Goal: Information Seeking & Learning: Find specific fact

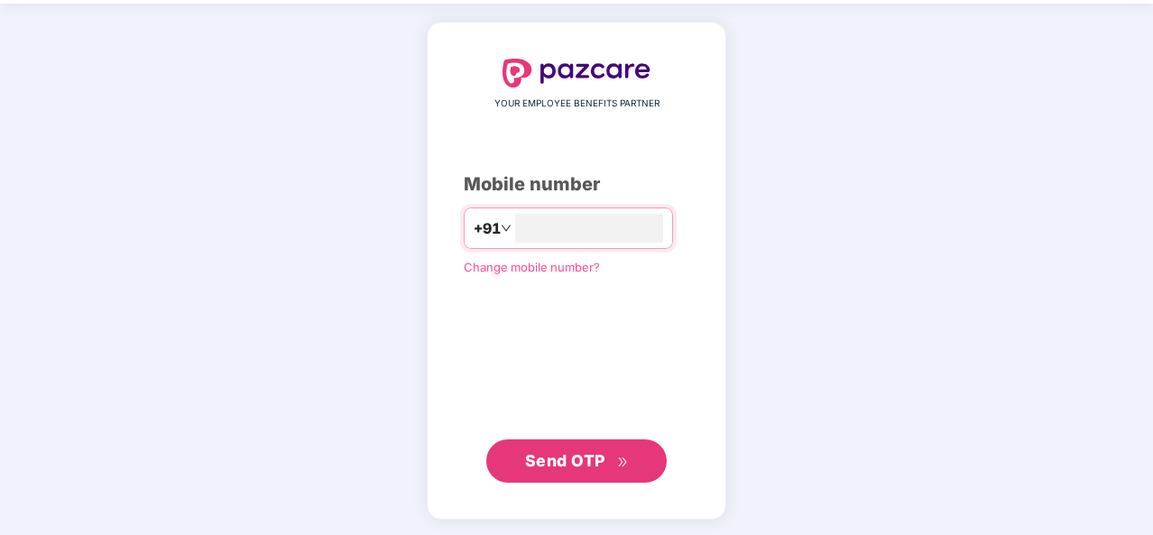
type input "**********"
click at [566, 441] on button "Send OTP" at bounding box center [576, 460] width 180 height 43
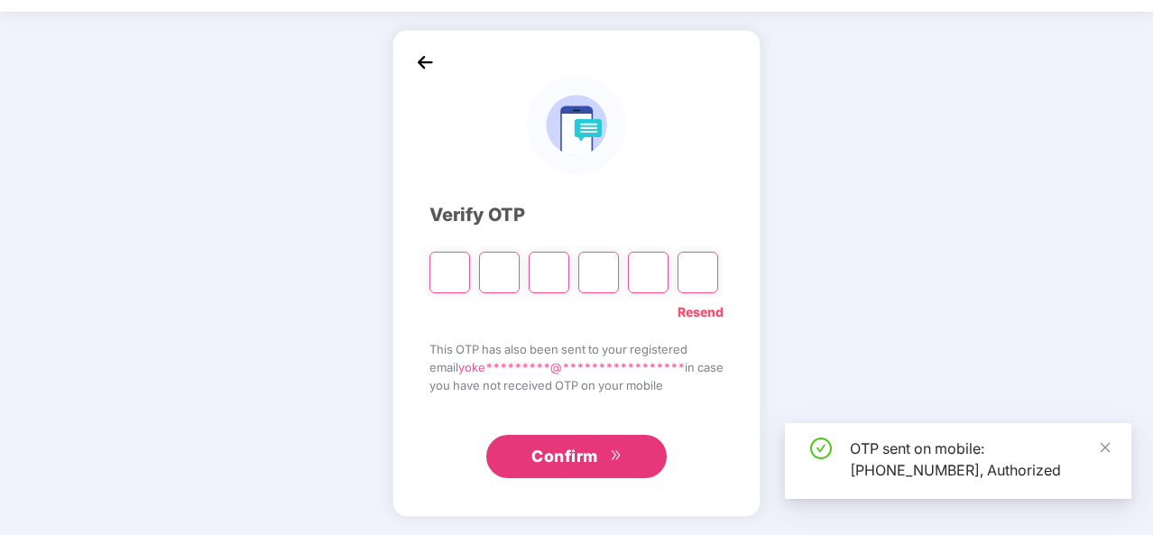
scroll to position [52, 0]
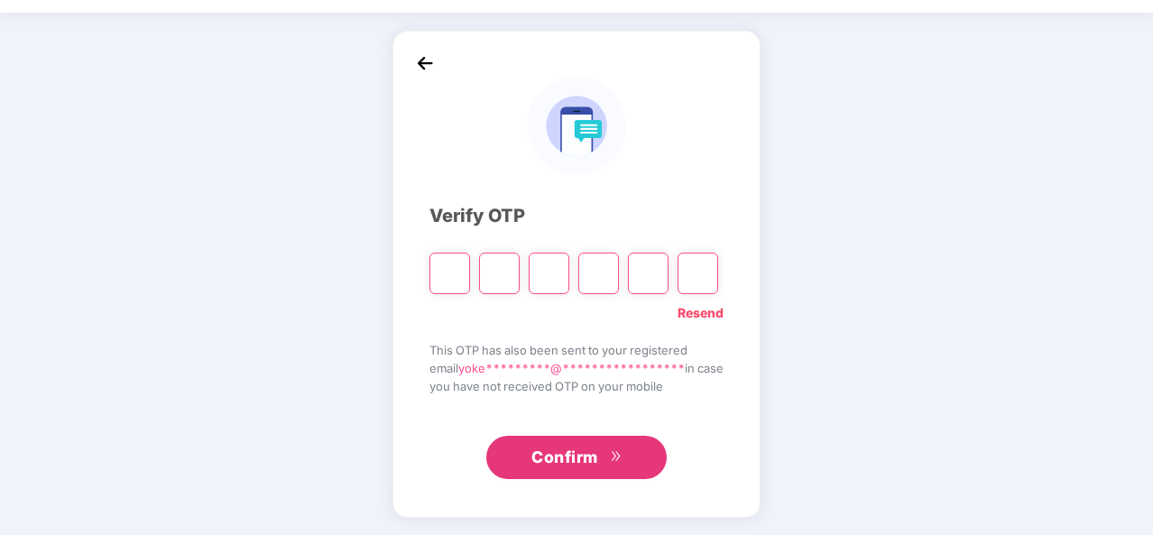
type input "*"
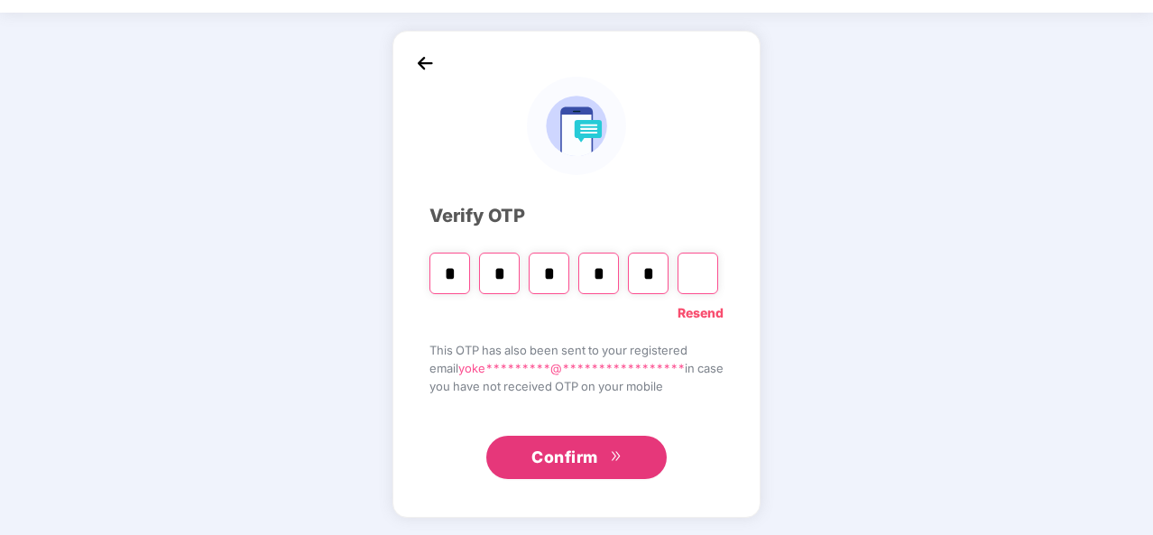
type input "*"
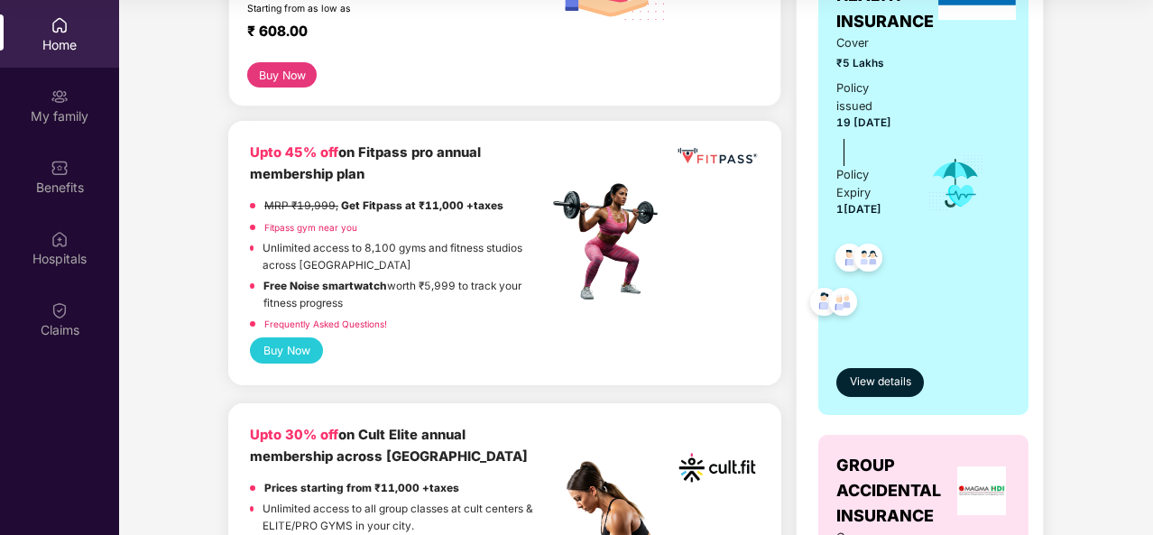
scroll to position [373, 0]
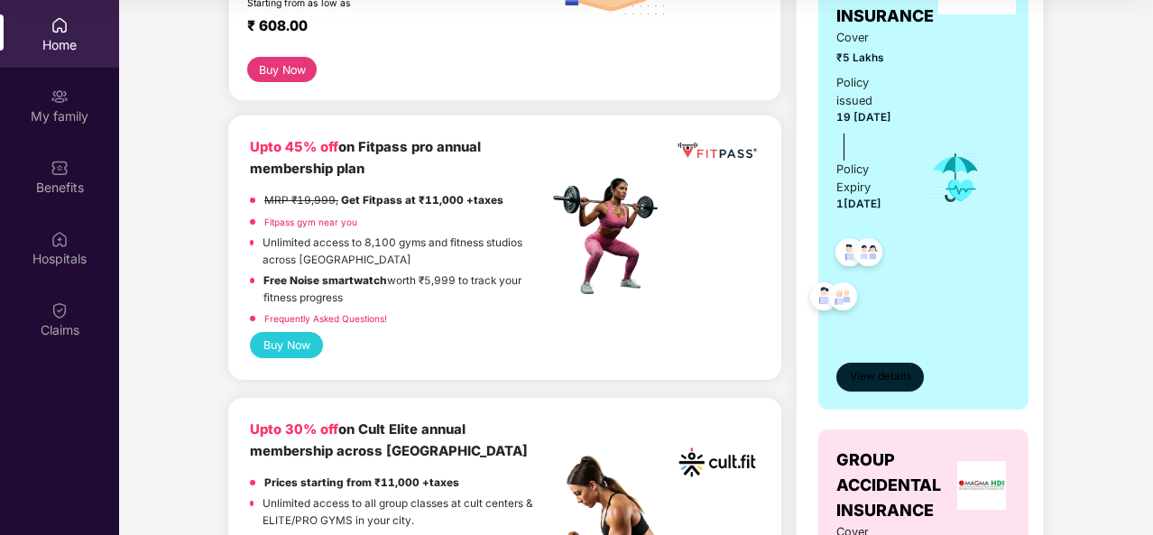
click at [873, 366] on button "View details" at bounding box center [880, 377] width 88 height 29
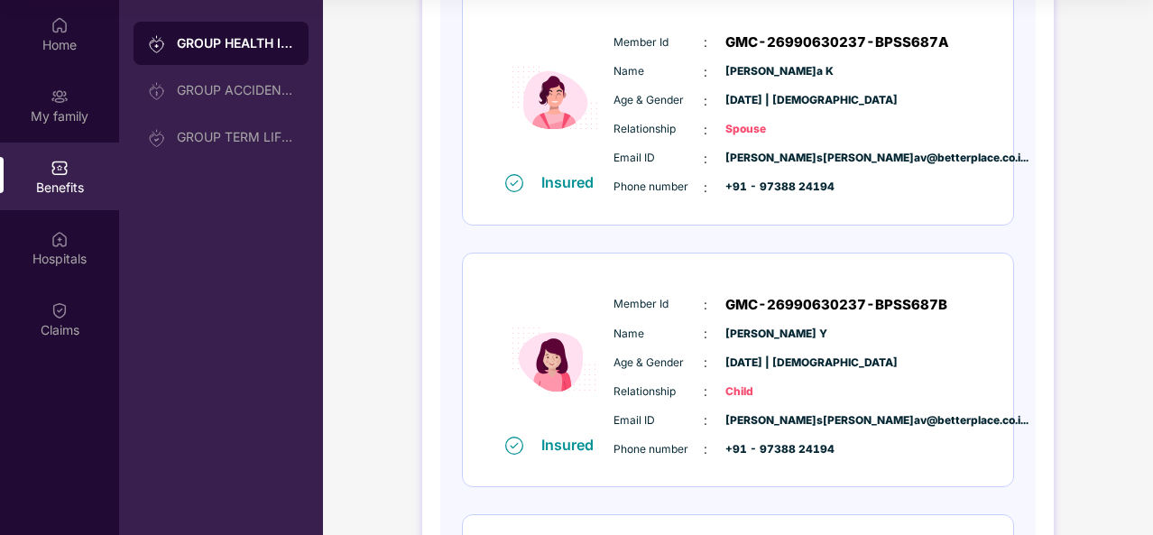
scroll to position [536, 0]
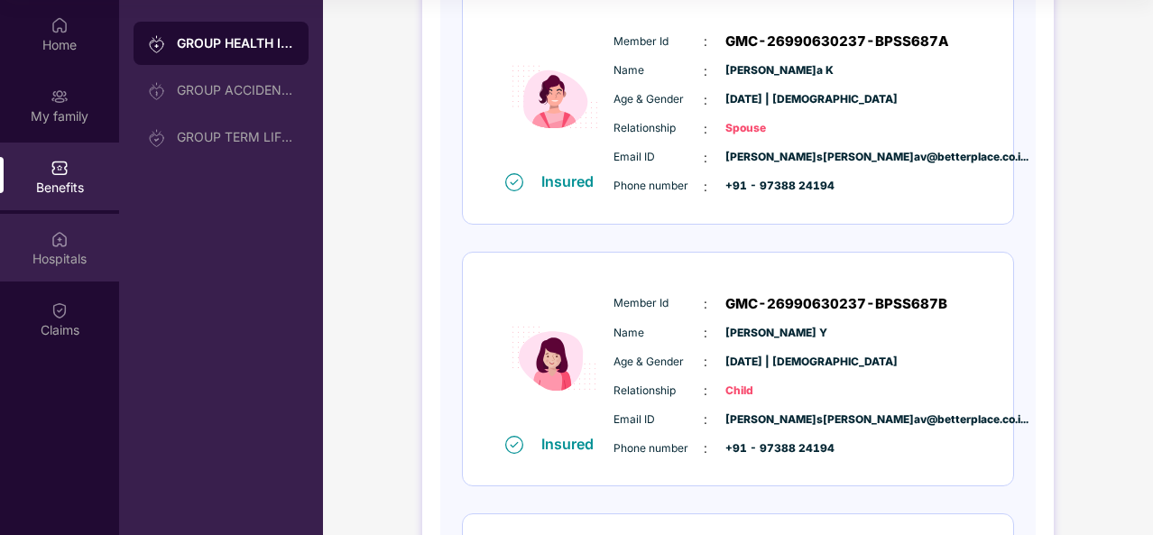
click at [47, 251] on div "Hospitals" at bounding box center [59, 259] width 119 height 18
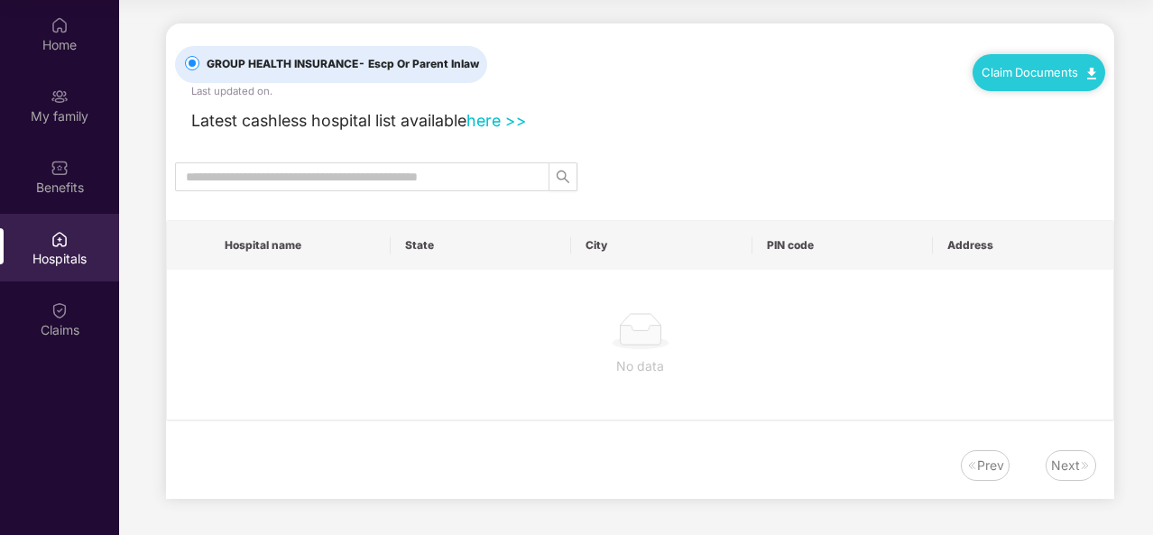
scroll to position [0, 0]
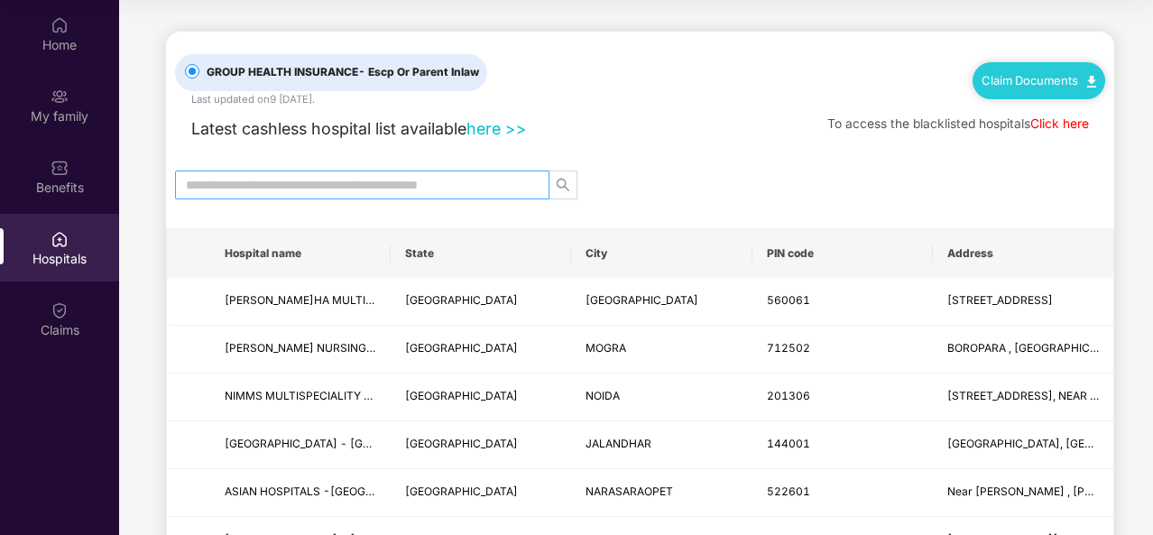
click at [336, 180] on input "text" at bounding box center [355, 185] width 338 height 20
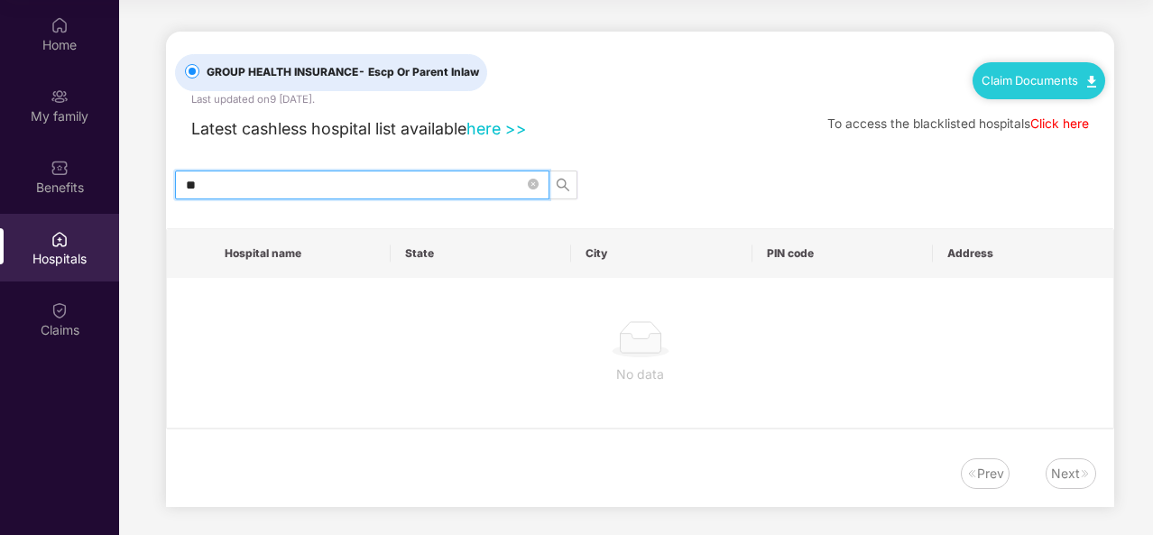
type input "*"
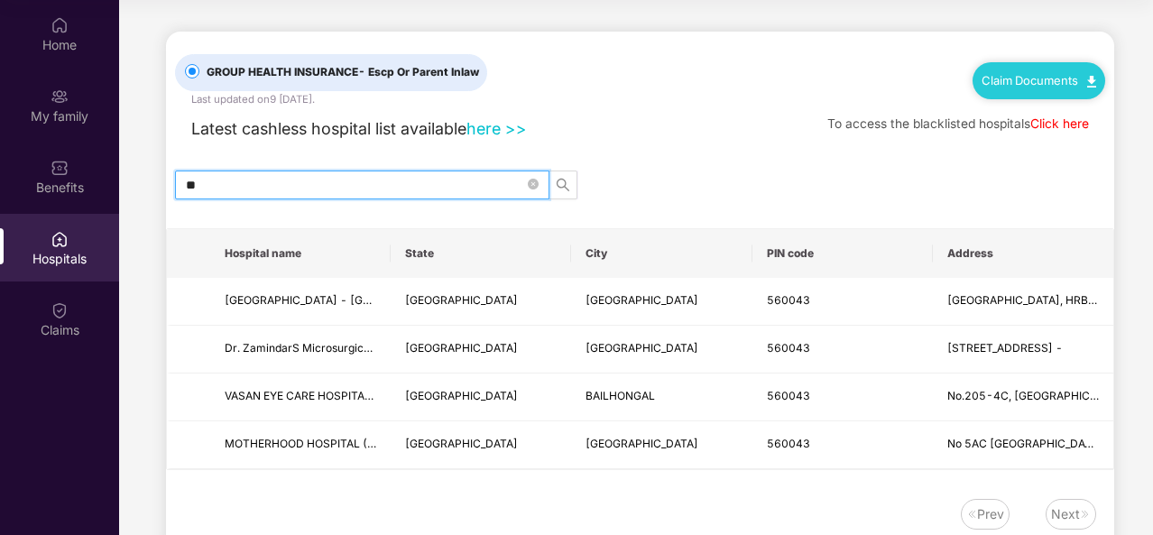
type input "*"
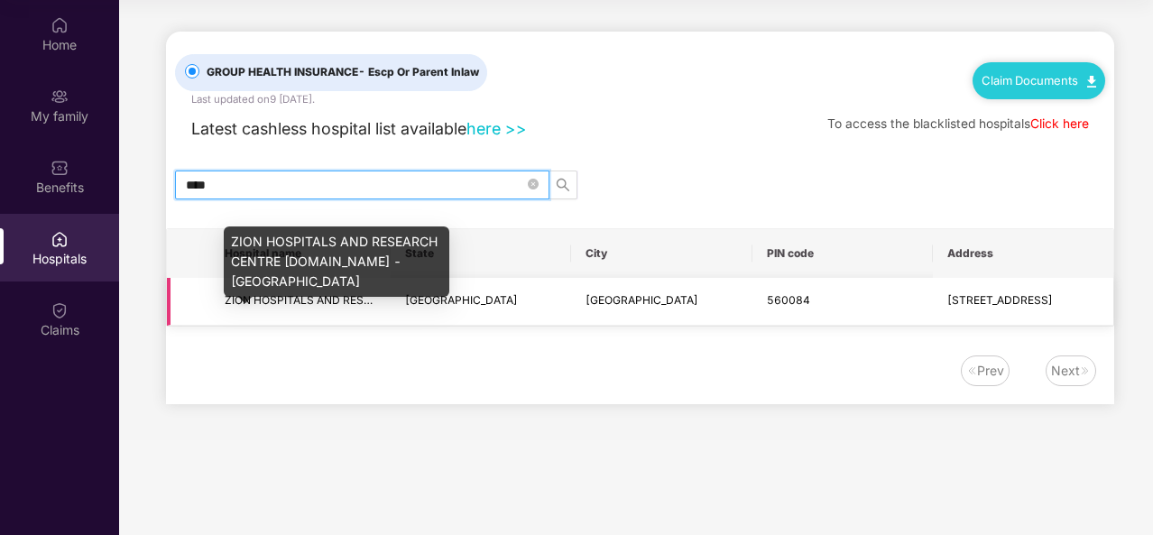
type input "****"
click at [303, 304] on span "ZION HOSPITALS AND RESEARCH CENTRE PVT.LTD - BANGALORE" at bounding box center [444, 300] width 439 height 14
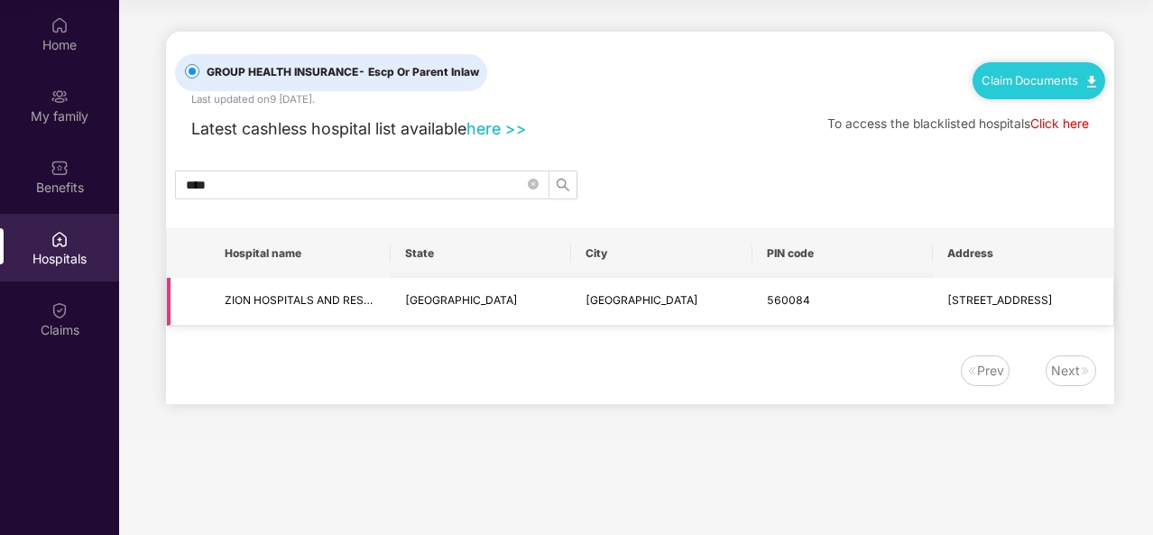
click at [994, 293] on span "#83/1, BEHIND DOCTOR'S DIAGNOSTIC CENTRE, KAMMANAHALLI MAIN ROAD, BANGALORE" at bounding box center [1000, 300] width 106 height 14
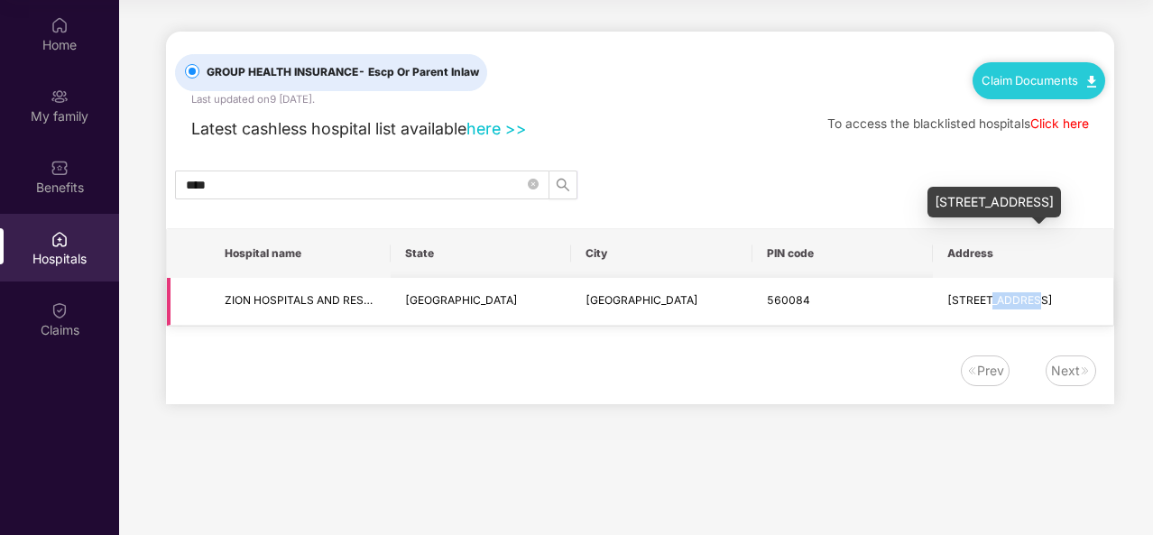
click at [994, 293] on span "#83/1, BEHIND DOCTOR'S DIAGNOSTIC CENTRE, KAMMANAHALLI MAIN ROAD, BANGALORE" at bounding box center [1000, 300] width 106 height 14
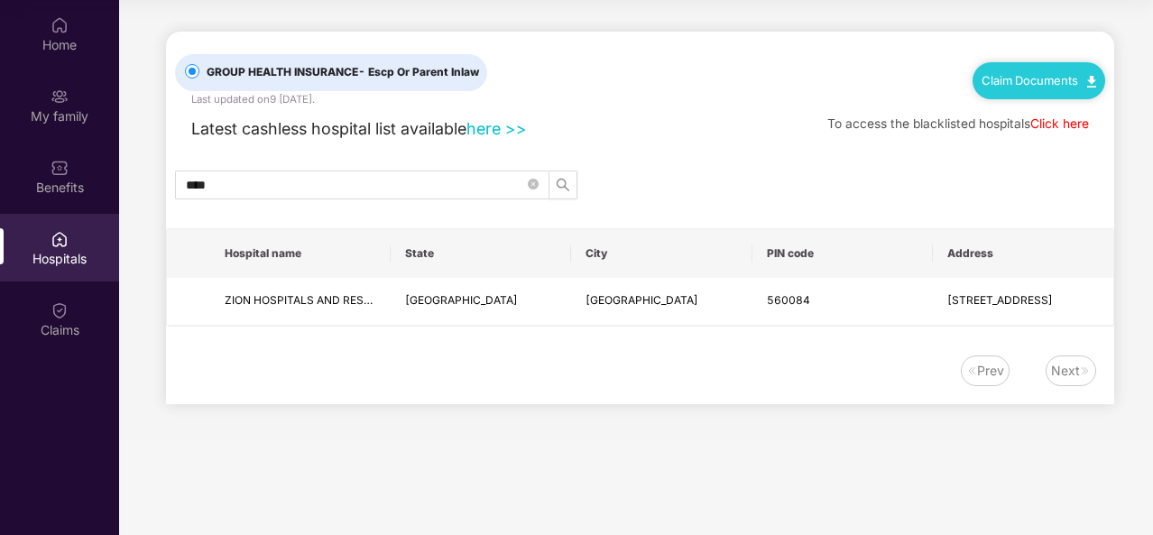
click at [802, 232] on th "PIN code" at bounding box center [842, 253] width 180 height 49
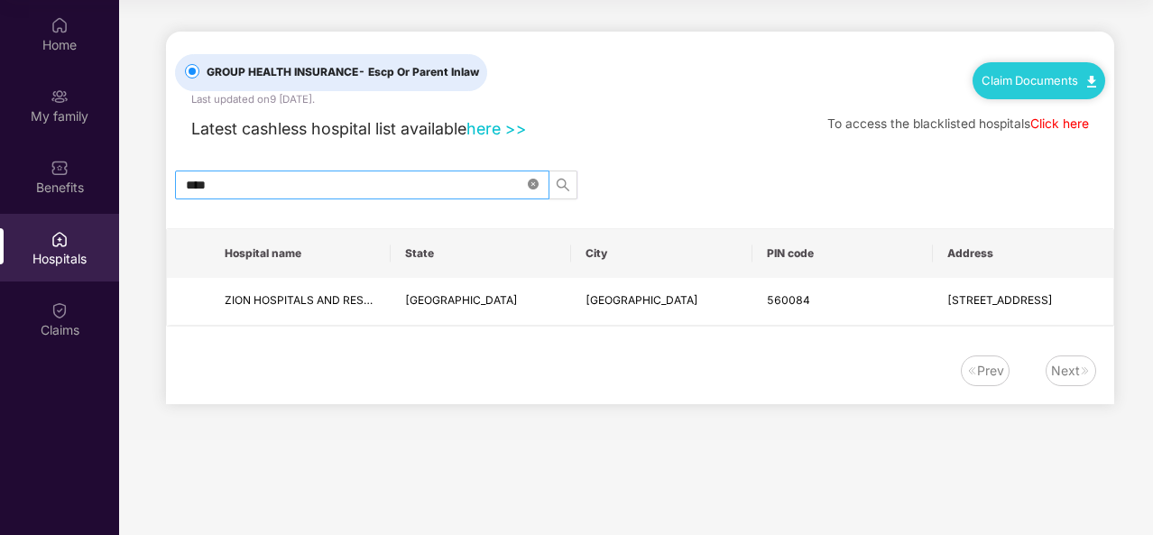
click at [536, 186] on icon "close-circle" at bounding box center [533, 184] width 11 height 11
click at [588, 132] on div "Latest cashless hospital list available here >> To access the blacklisted hospi…" at bounding box center [640, 124] width 930 height 34
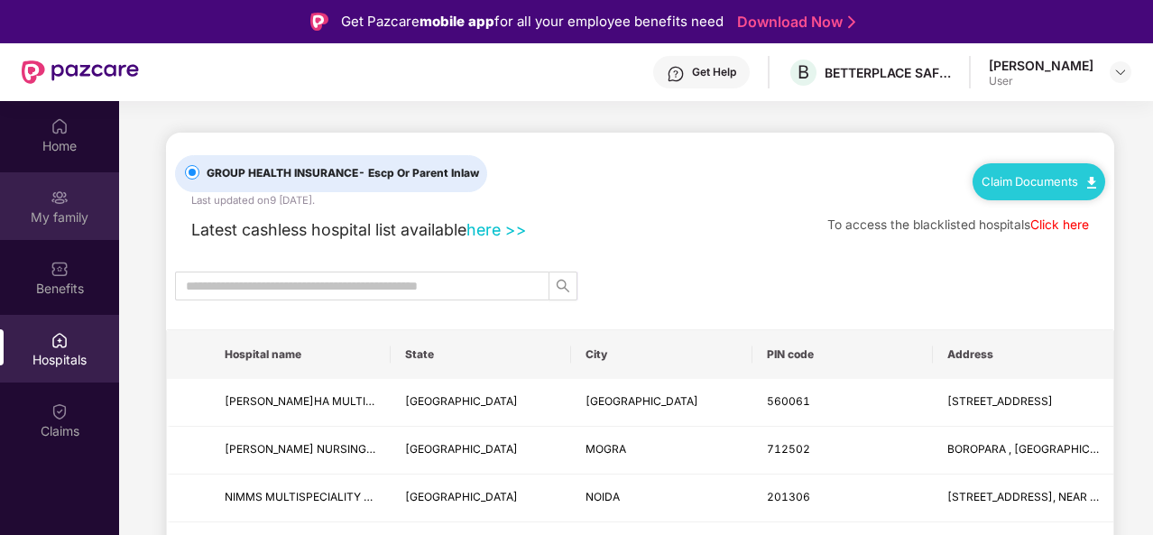
click at [64, 226] on div "My family" at bounding box center [59, 206] width 119 height 68
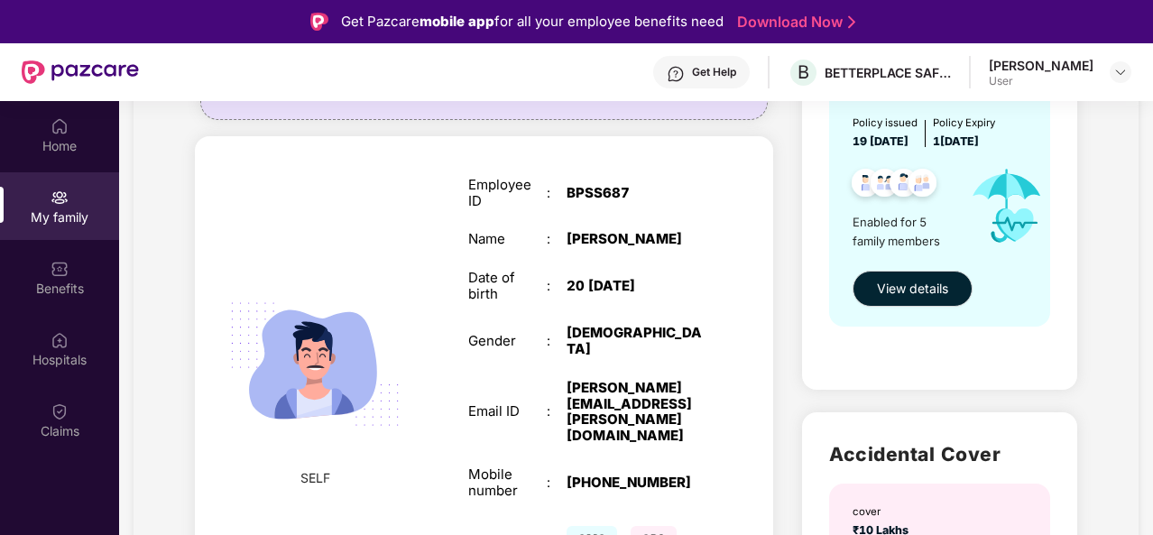
scroll to position [258, 0]
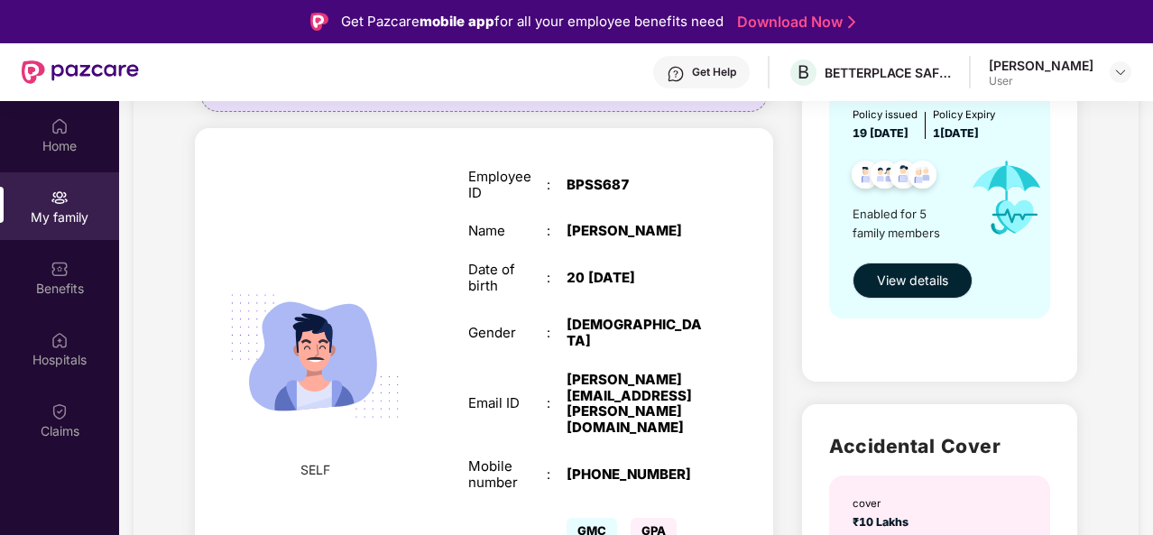
click at [926, 278] on span "View details" at bounding box center [912, 281] width 71 height 20
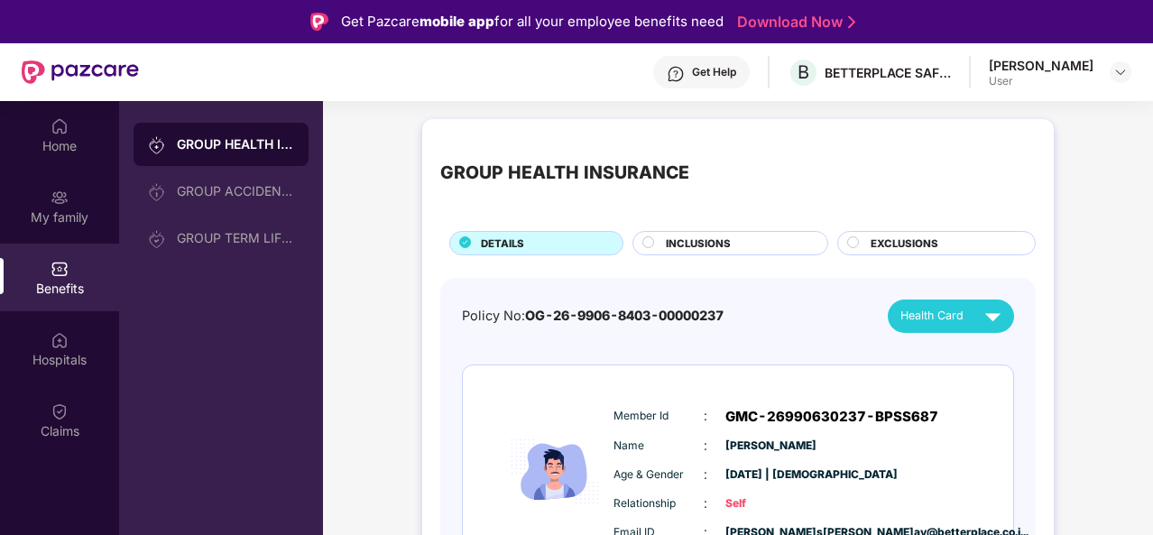
scroll to position [34, 0]
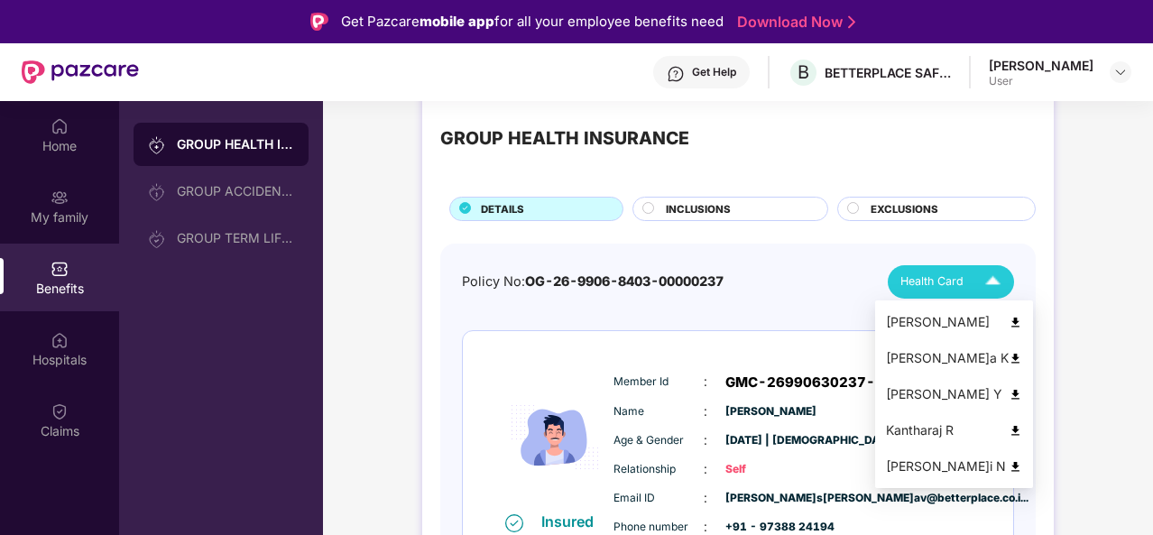
click at [946, 285] on span "Health Card" at bounding box center [931, 281] width 63 height 18
click at [1009, 433] on img at bounding box center [1016, 431] width 14 height 14
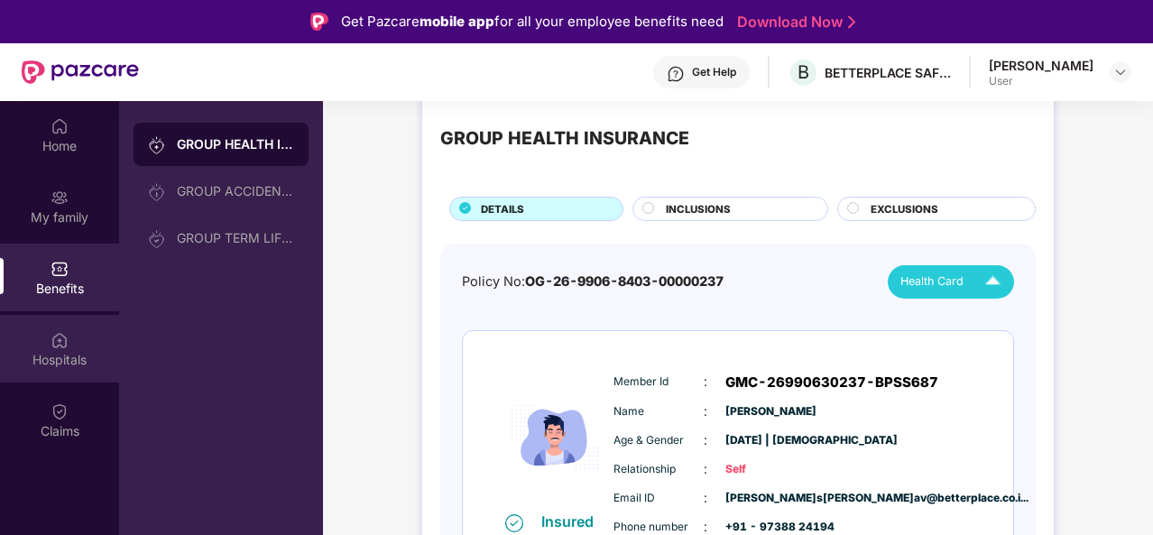
click at [72, 351] on div "Hospitals" at bounding box center [59, 360] width 119 height 18
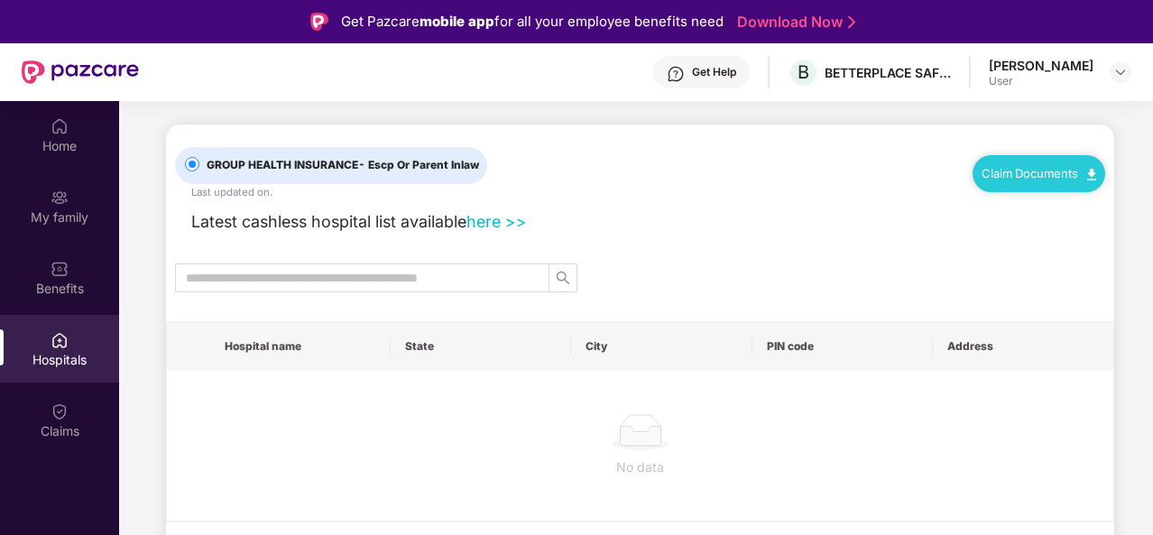
scroll to position [0, 0]
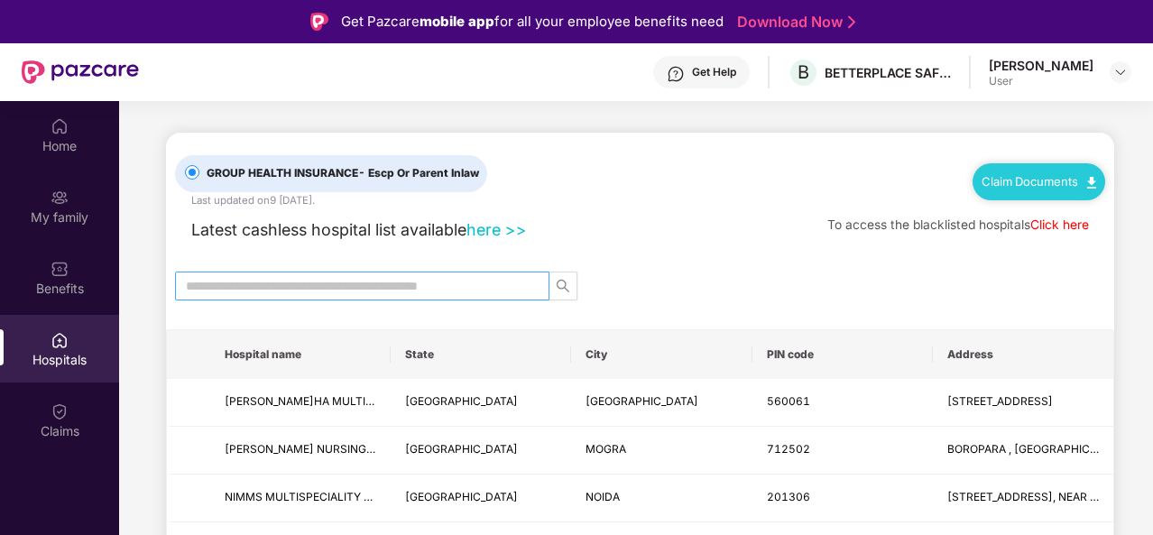
click at [392, 284] on input "text" at bounding box center [355, 286] width 338 height 20
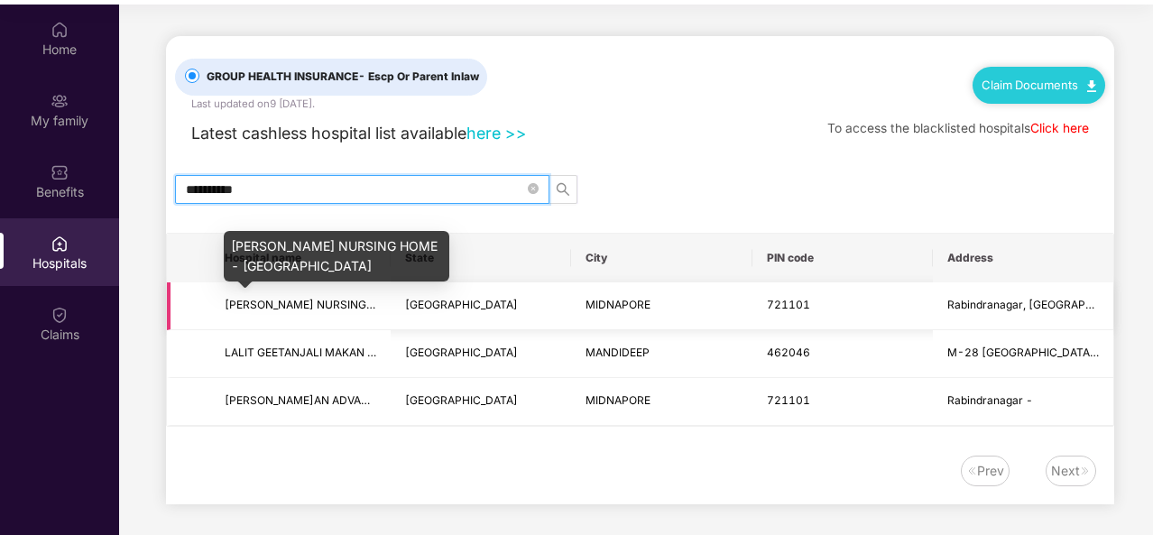
scroll to position [97, 0]
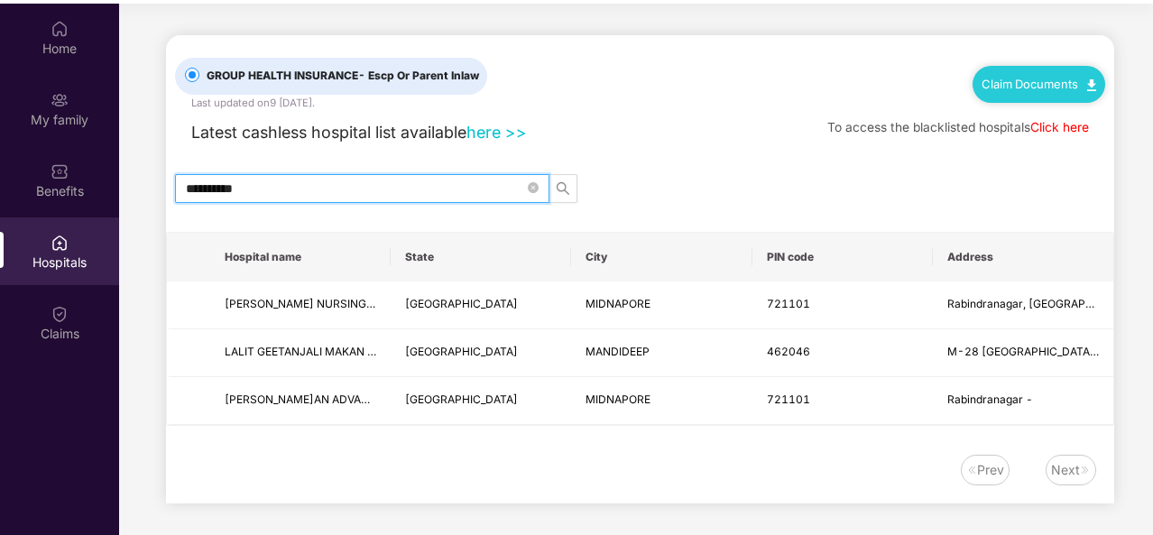
click at [442, 192] on input "**********" at bounding box center [355, 189] width 338 height 20
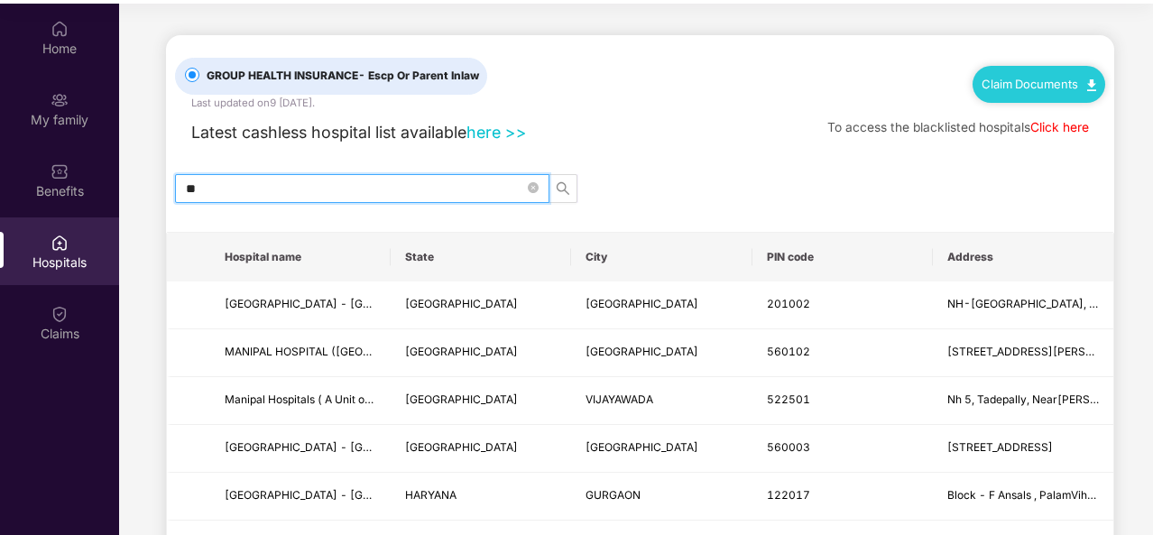
type input "*"
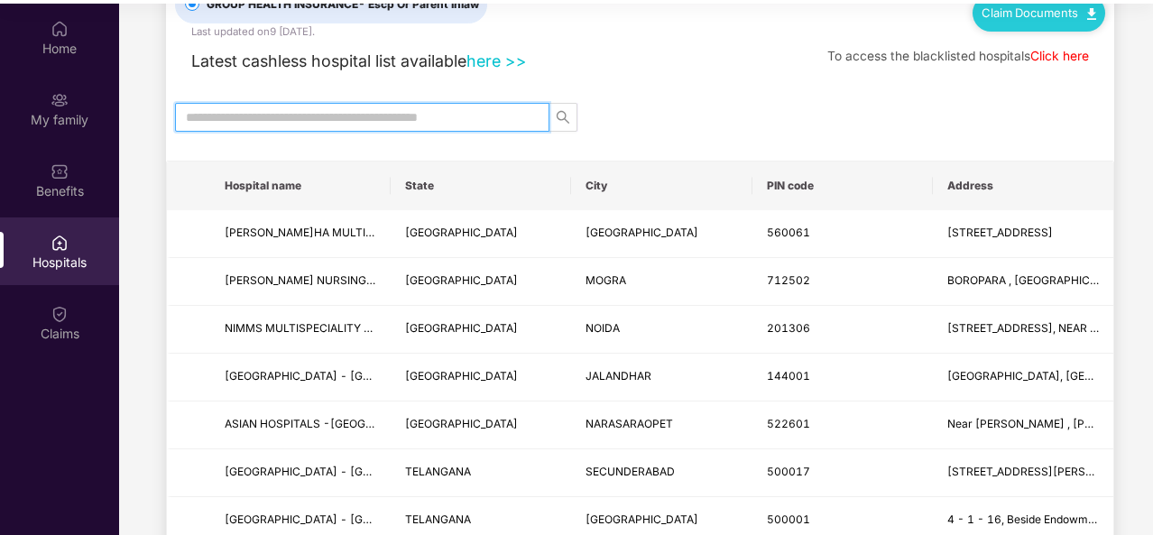
scroll to position [41, 0]
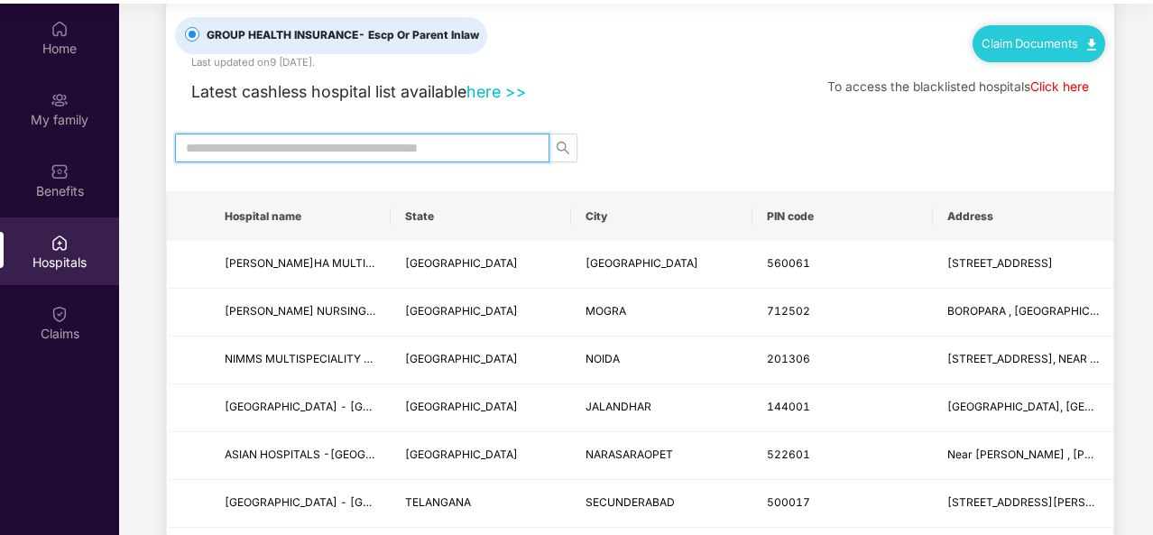
click at [379, 152] on input "text" at bounding box center [355, 148] width 338 height 20
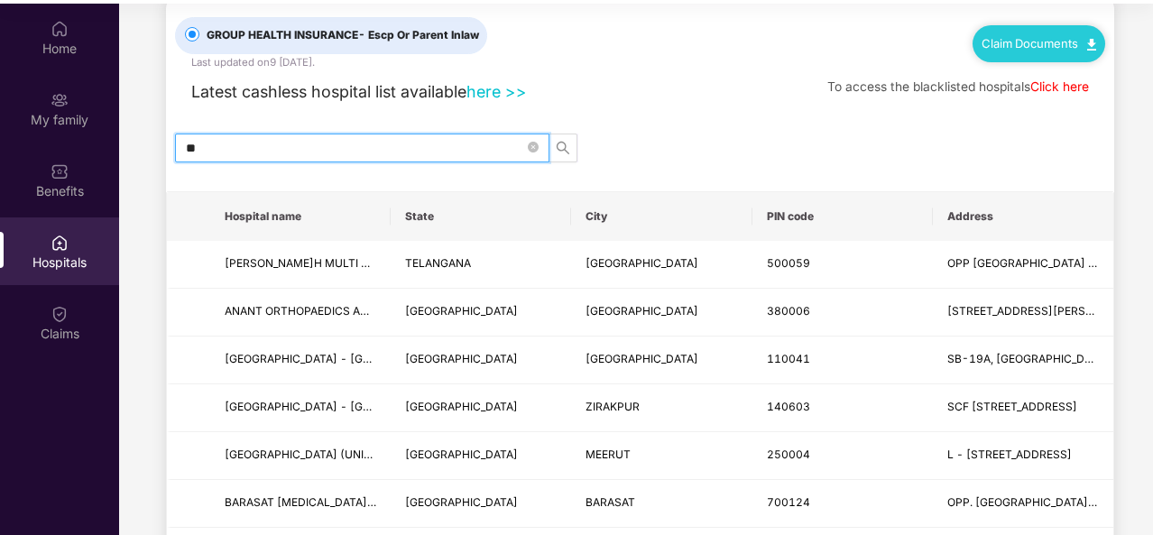
type input "*"
